Goal: Information Seeking & Learning: Learn about a topic

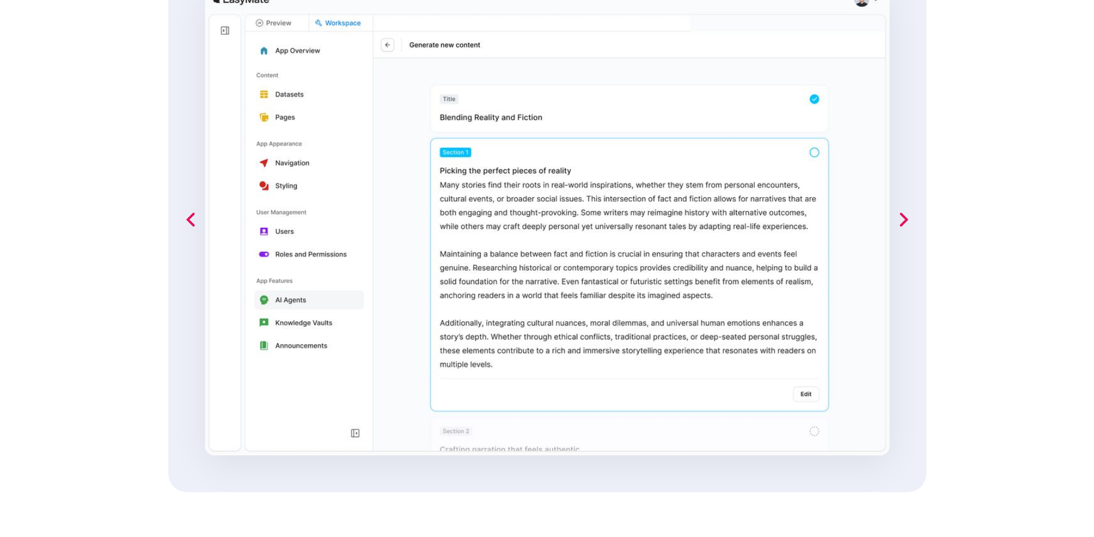
scroll to position [873, 0]
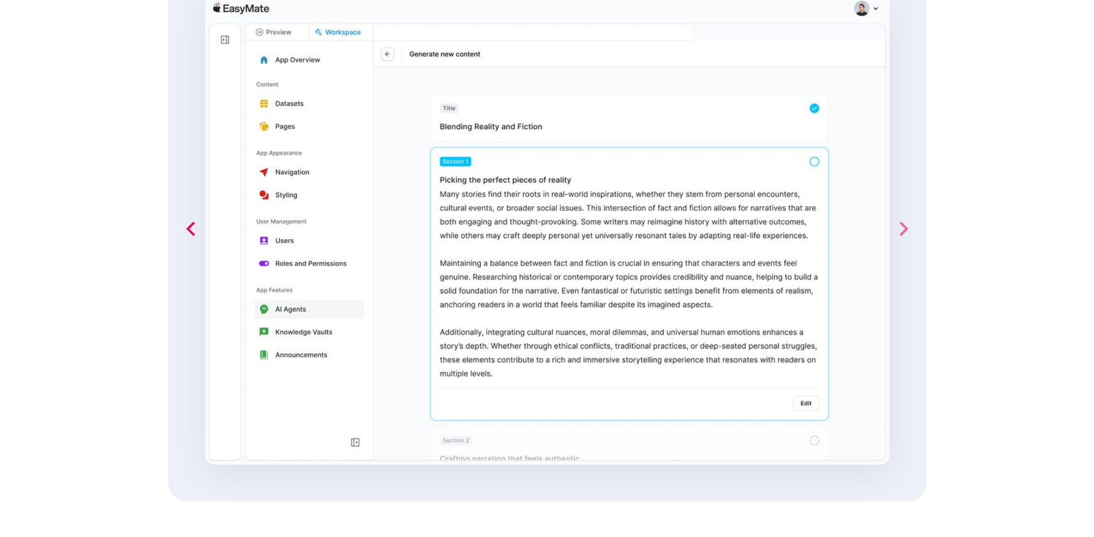
click at [897, 223] on icon "next slide" at bounding box center [903, 228] width 23 height 23
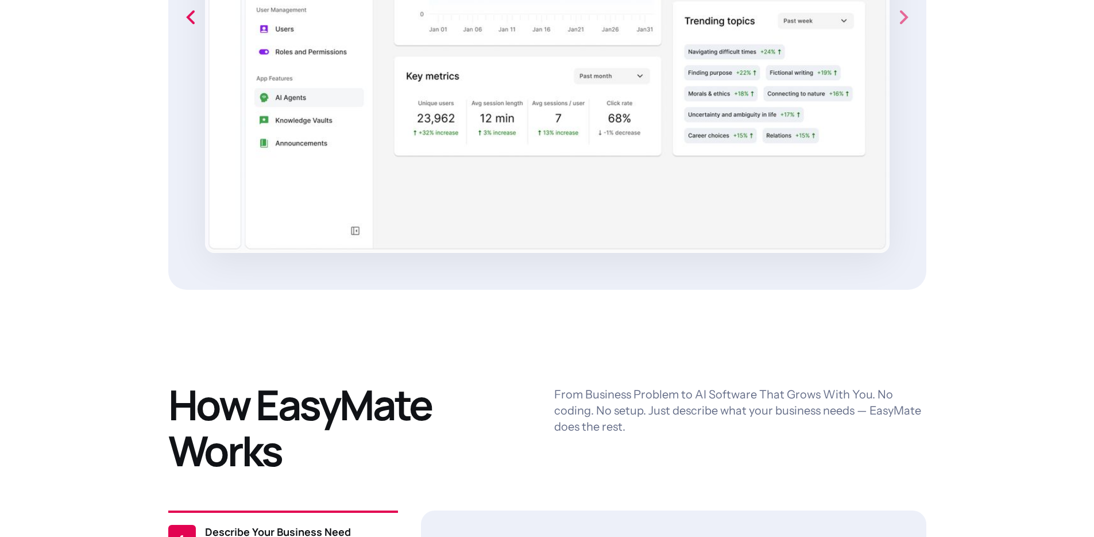
scroll to position [1460, 0]
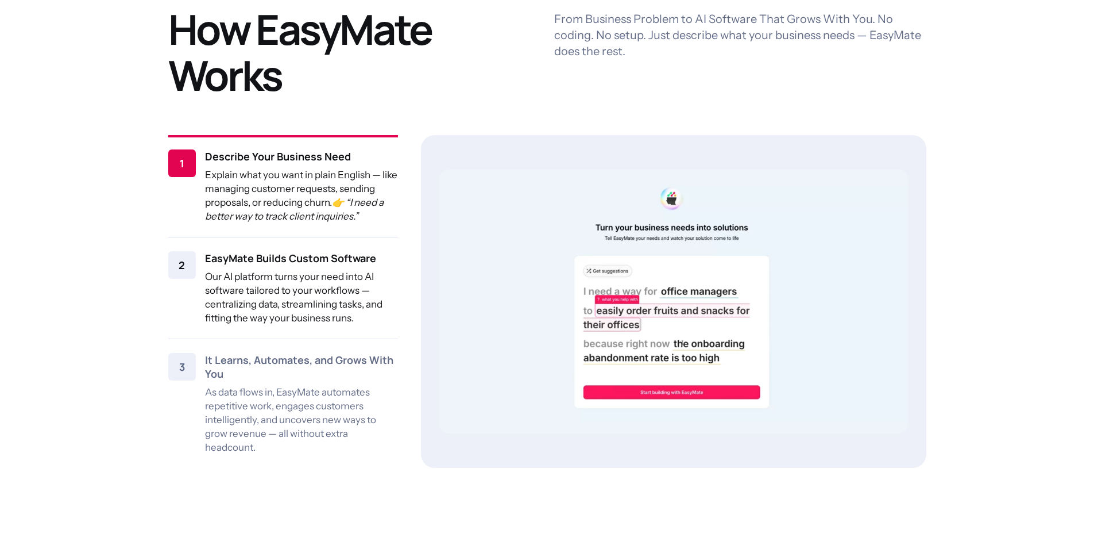
click at [305, 292] on p "Our AI platform turns your need into AI software tailored to your workflows — c…" at bounding box center [301, 296] width 193 height 55
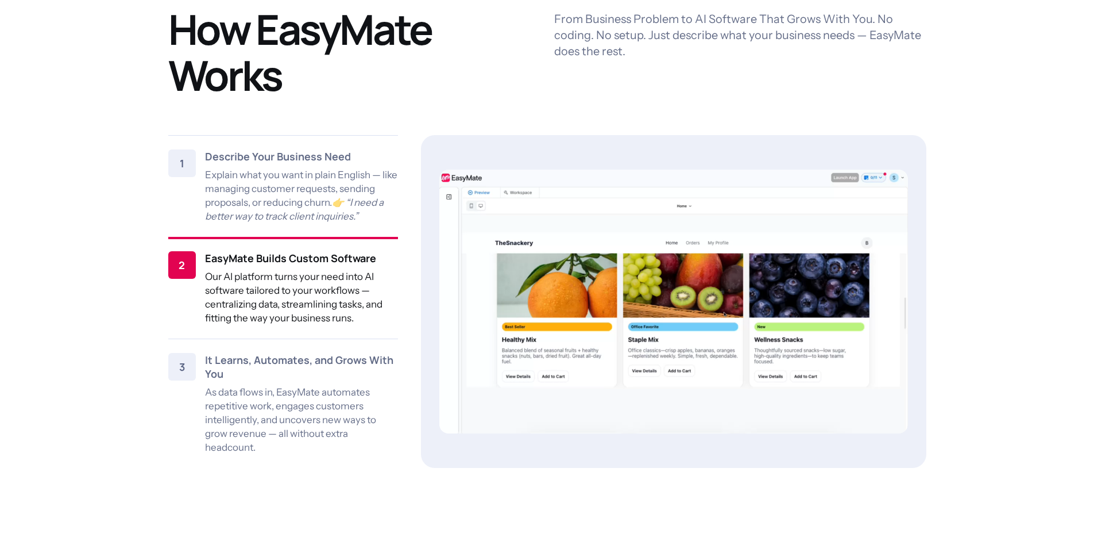
click at [843, 299] on video at bounding box center [674, 301] width 469 height 264
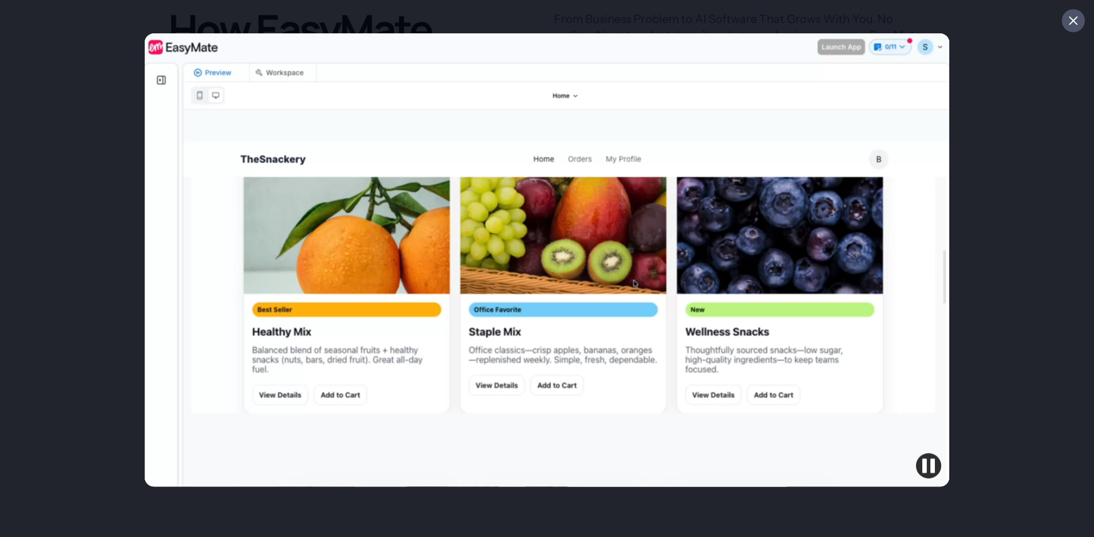
click at [1069, 26] on div at bounding box center [1073, 20] width 11 height 11
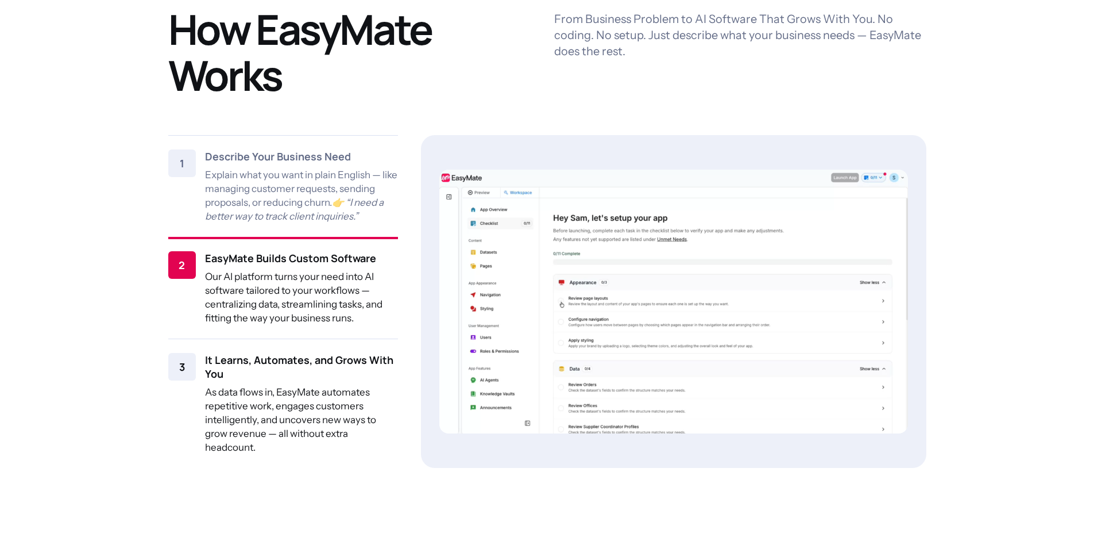
click at [310, 414] on p "As data flows in, EasyMate automates repetitive work, engages customers intelli…" at bounding box center [301, 419] width 193 height 69
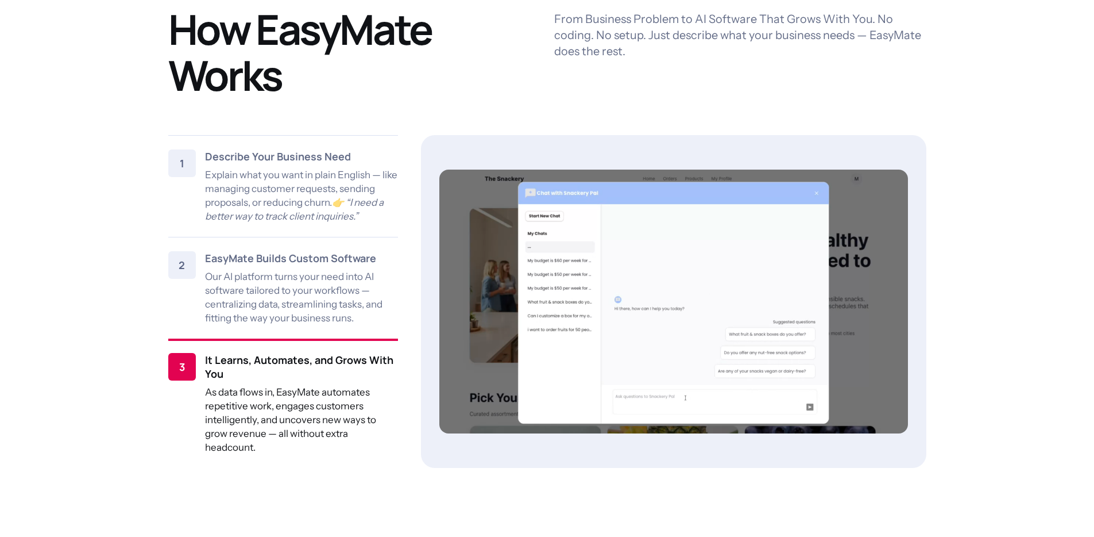
click at [768, 368] on video at bounding box center [674, 301] width 469 height 264
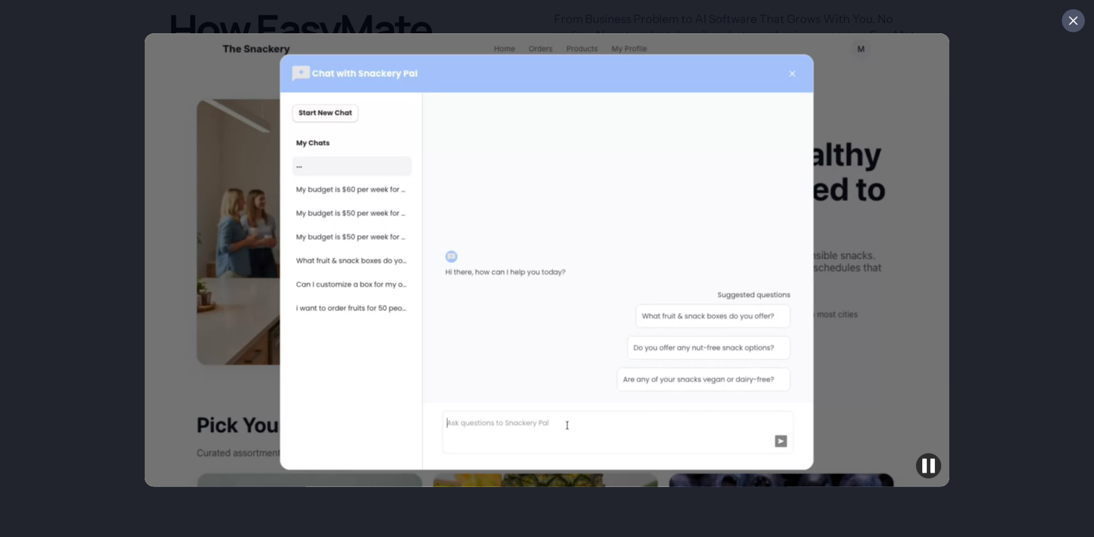
click at [1069, 15] on icon at bounding box center [1073, 20] width 11 height 11
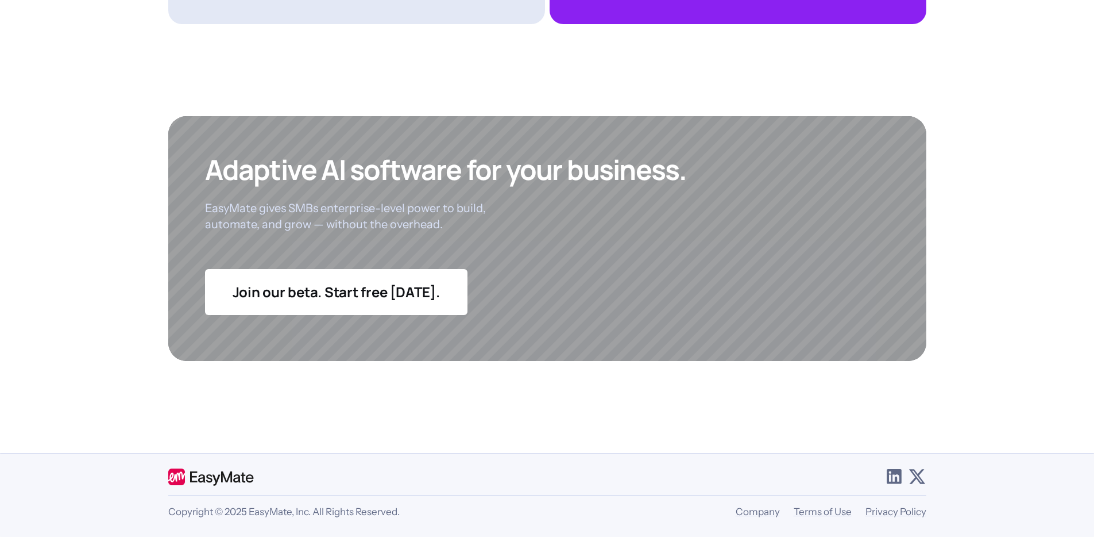
scroll to position [4450, 0]
click at [754, 508] on link "Company" at bounding box center [758, 511] width 44 height 11
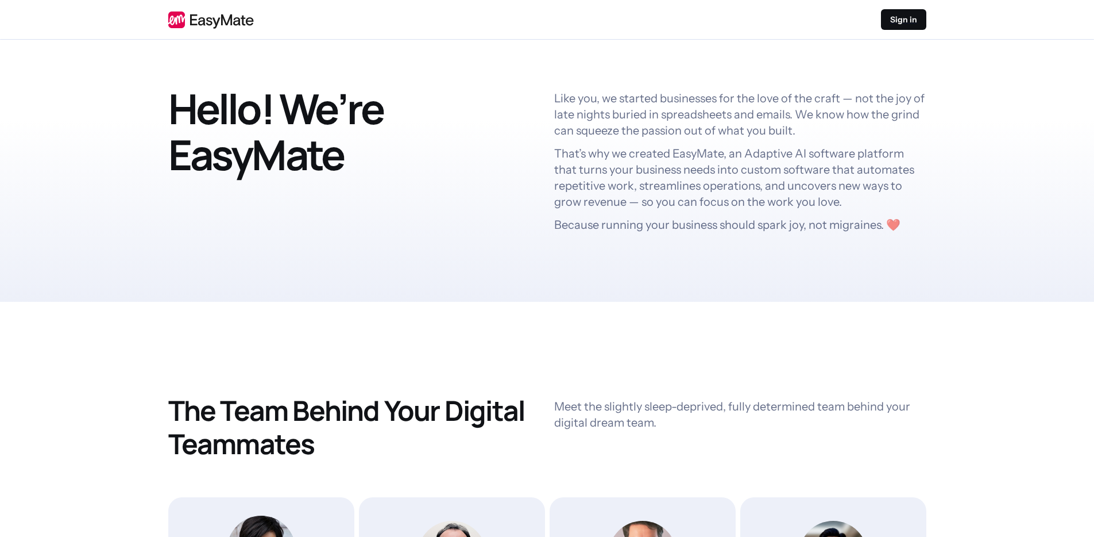
click at [222, 17] on link at bounding box center [211, 20] width 86 height 18
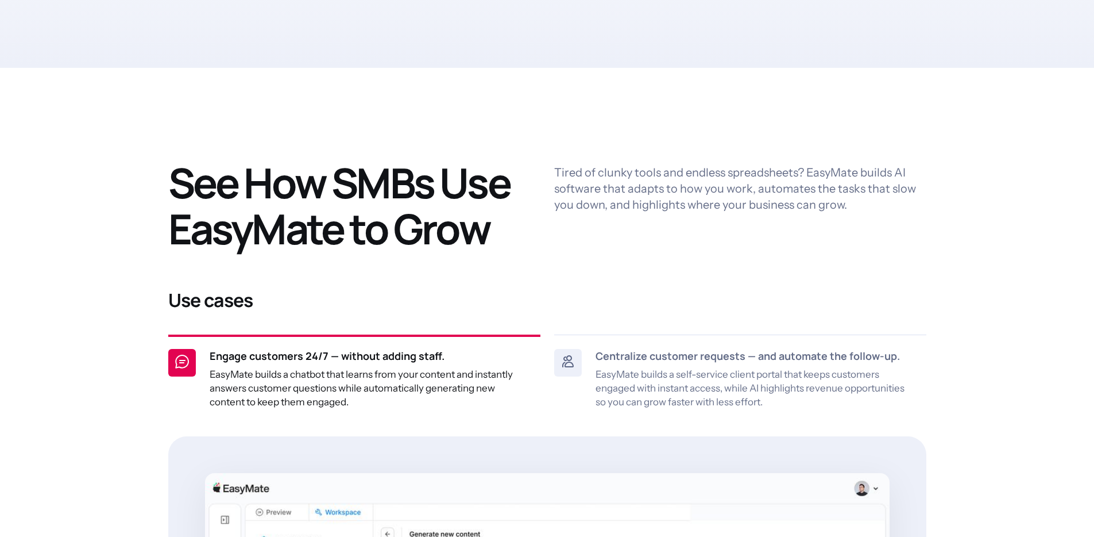
scroll to position [612, 0]
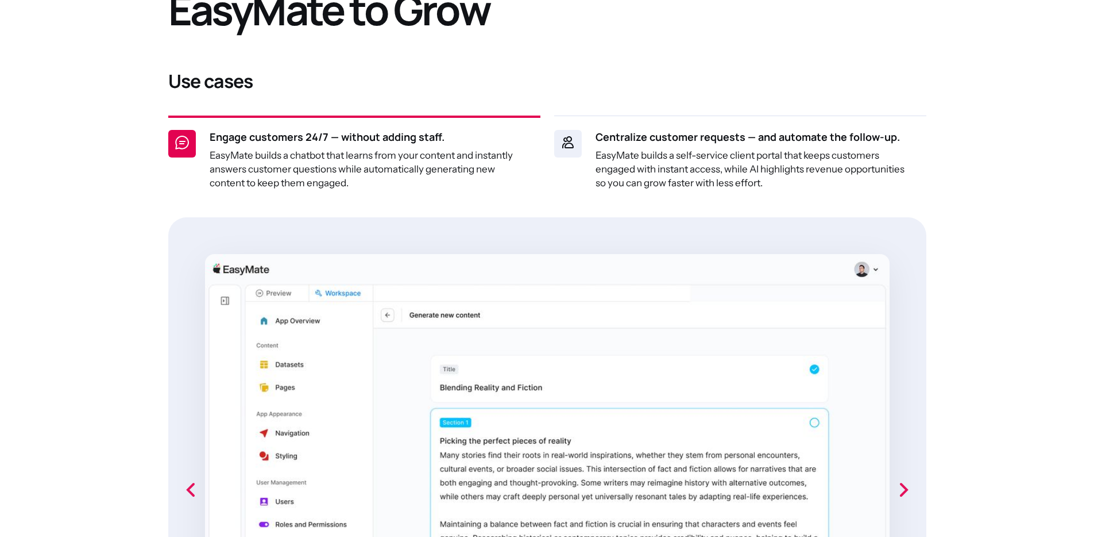
click at [677, 145] on div "Centralize customer requests — and automate the follow-up. EasyMate builds a se…" at bounding box center [754, 160] width 317 height 60
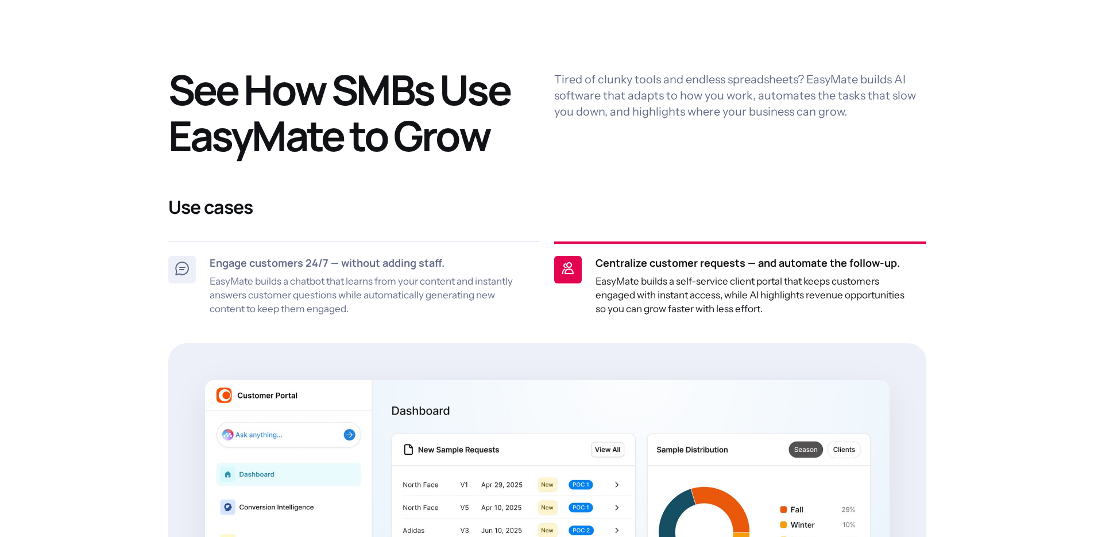
scroll to position [540, 0]
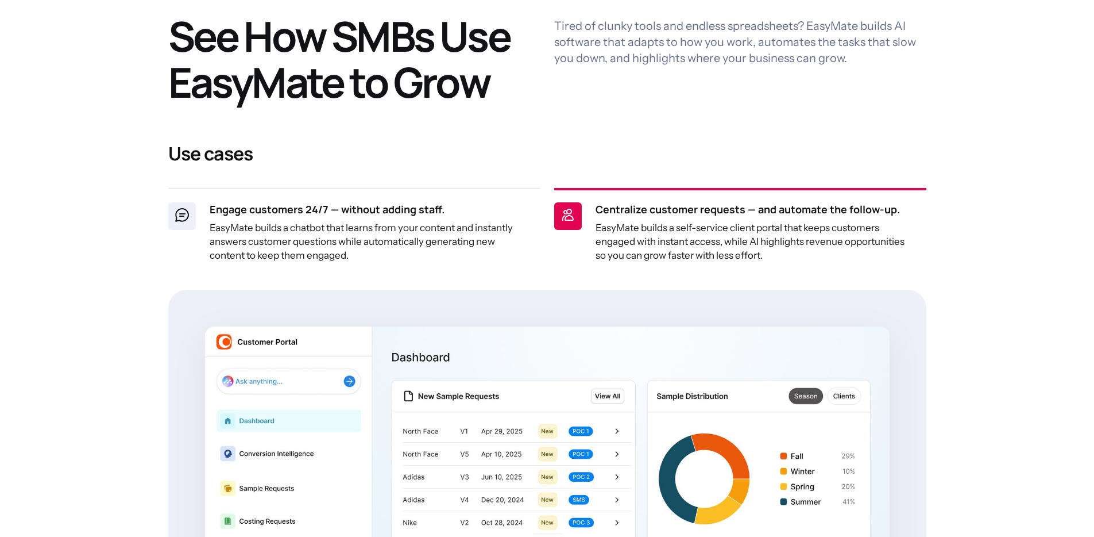
click at [445, 226] on p "EasyMate builds a chatbot that learns from your content and instantly answers c…" at bounding box center [368, 241] width 317 height 41
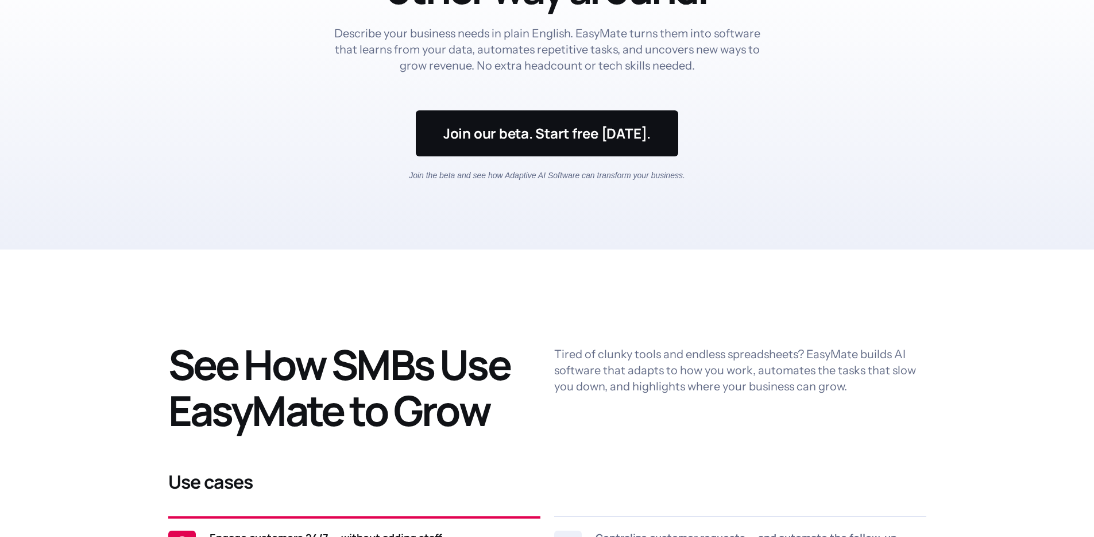
scroll to position [0, 0]
